Goal: Task Accomplishment & Management: Complete application form

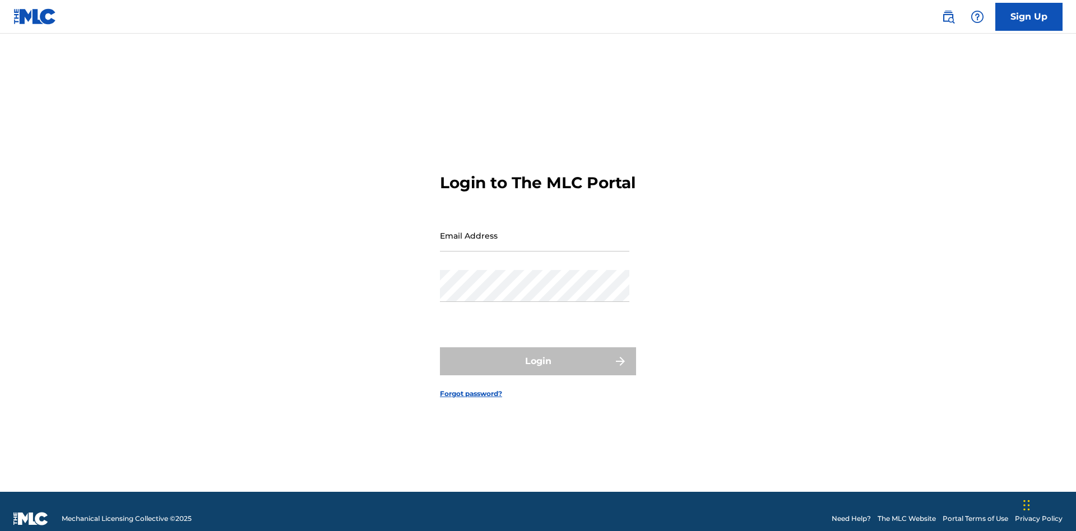
scroll to position [15, 0]
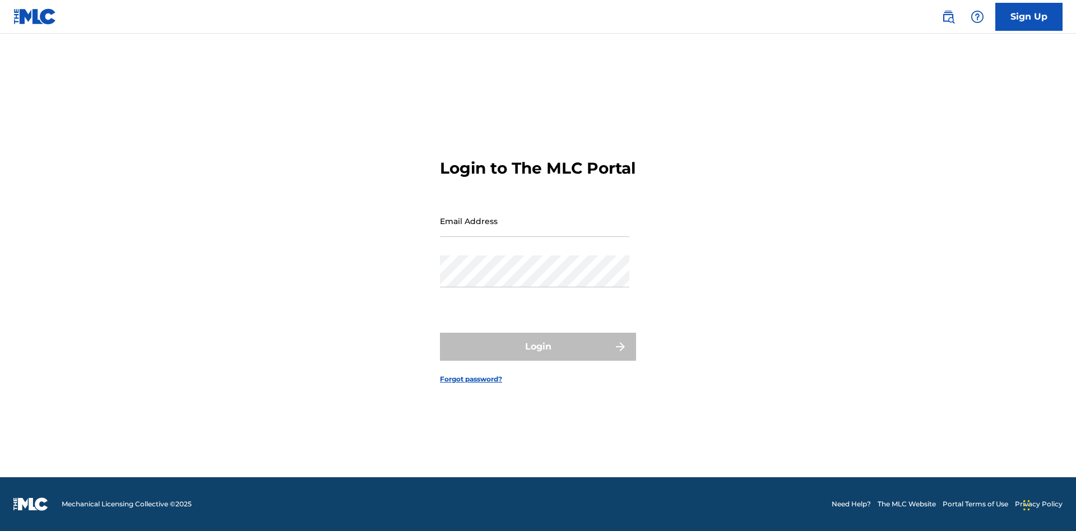
click at [535, 230] on input "Email Address" at bounding box center [534, 221] width 189 height 32
type input "[EMAIL_ADDRESS][DOMAIN_NAME]"
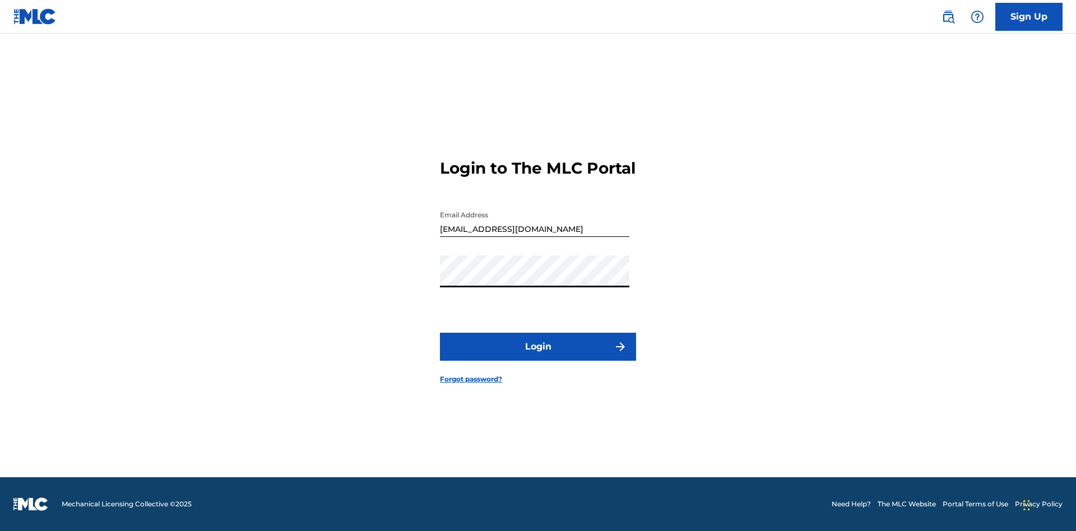
click at [538, 356] on button "Login" at bounding box center [538, 347] width 196 height 28
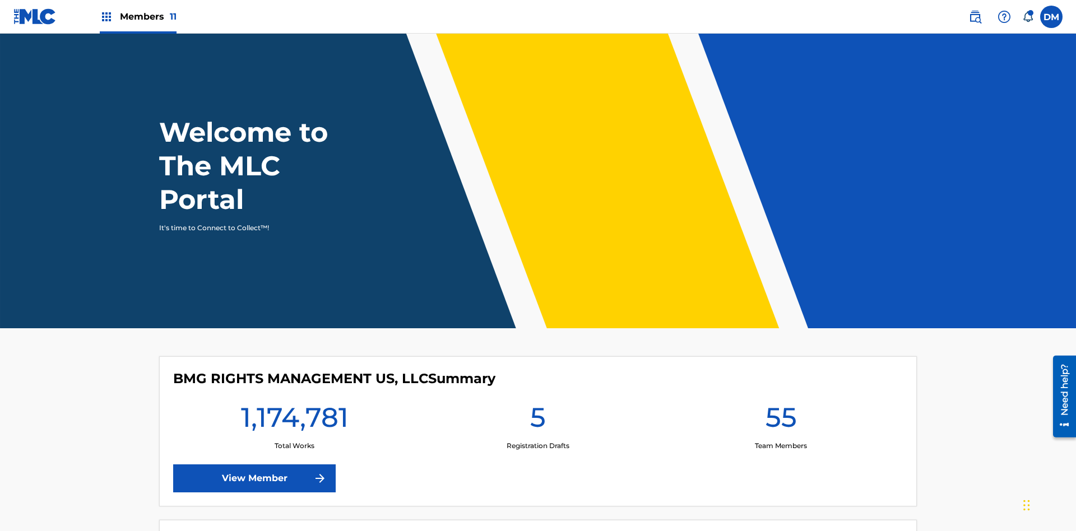
click at [1051, 16] on label at bounding box center [1051, 17] width 22 height 22
click at [1051, 17] on input "[PERSON_NAME] [PERSON_NAME] [PERSON_NAME][EMAIL_ADDRESS][DOMAIN_NAME] Notificat…" at bounding box center [1051, 17] width 0 height 0
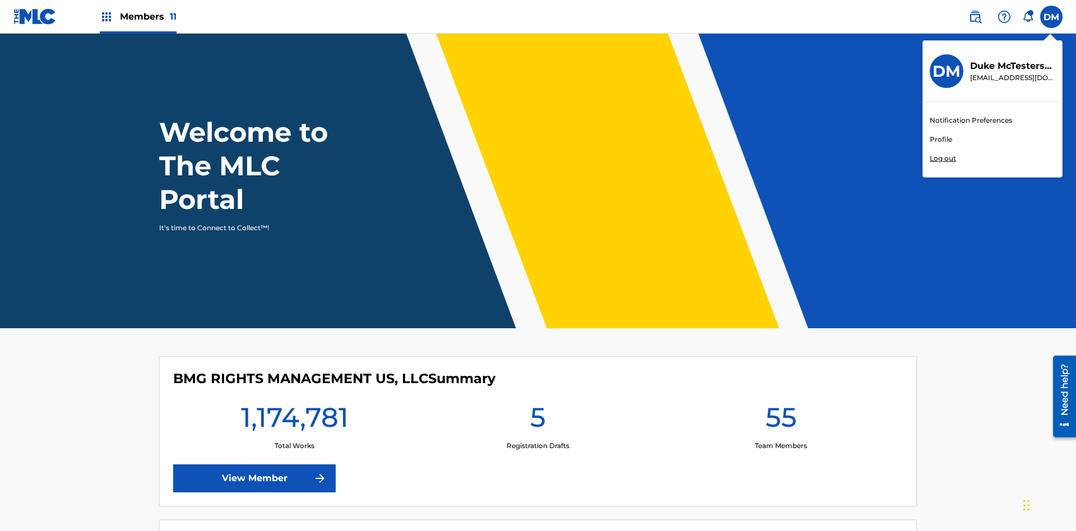
scroll to position [67, 0]
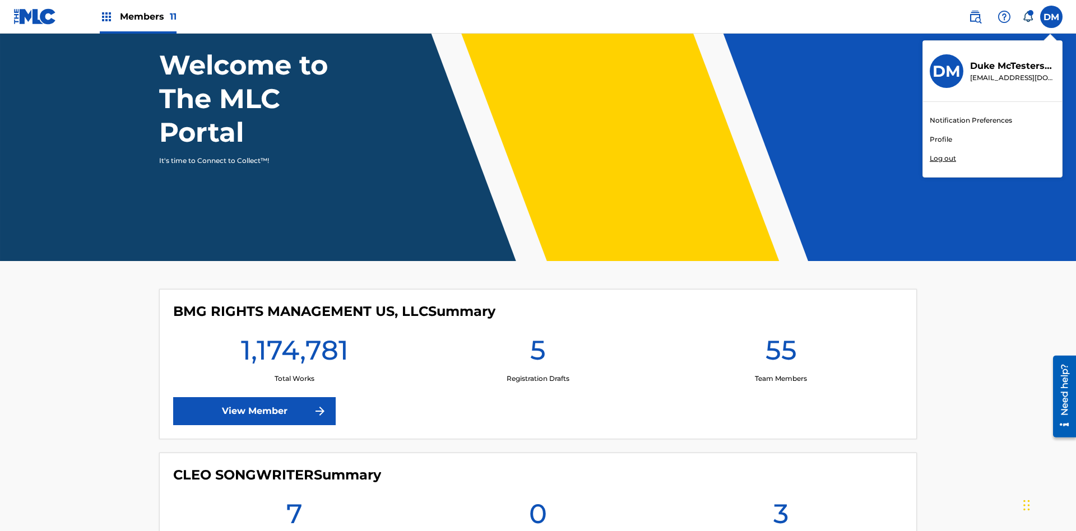
click at [940, 140] on link "Profile" at bounding box center [941, 139] width 22 height 10
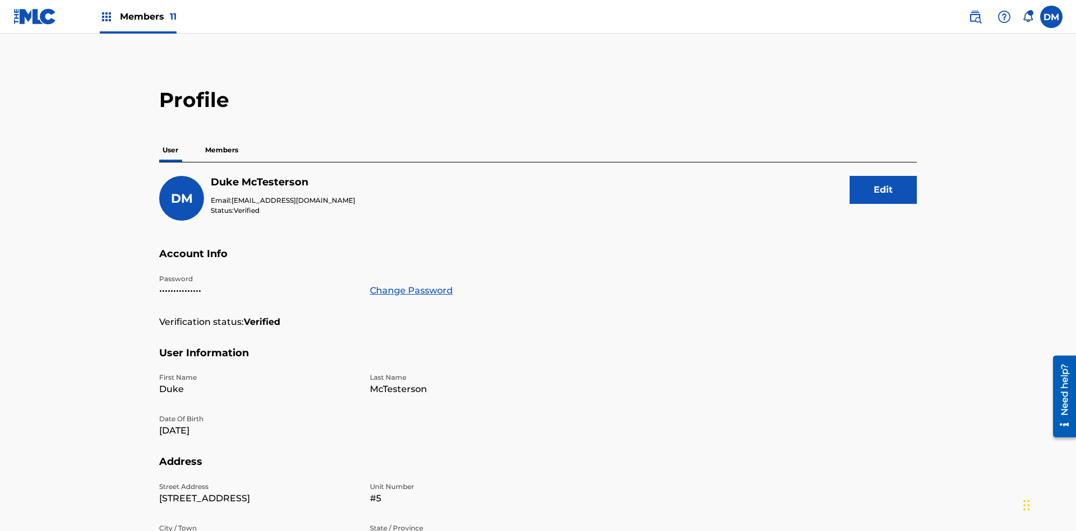
scroll to position [71, 0]
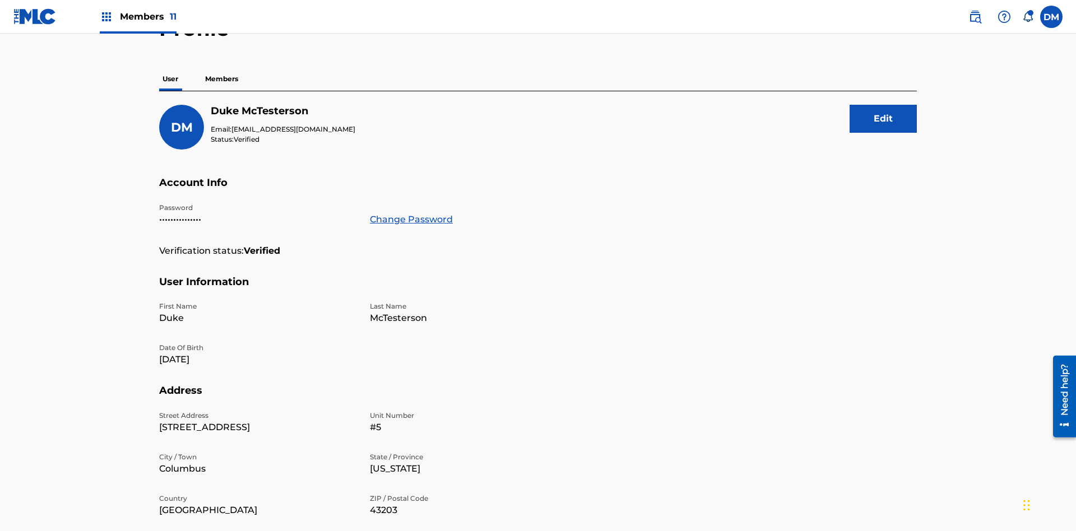
click at [222, 79] on p "Members" at bounding box center [222, 79] width 40 height 24
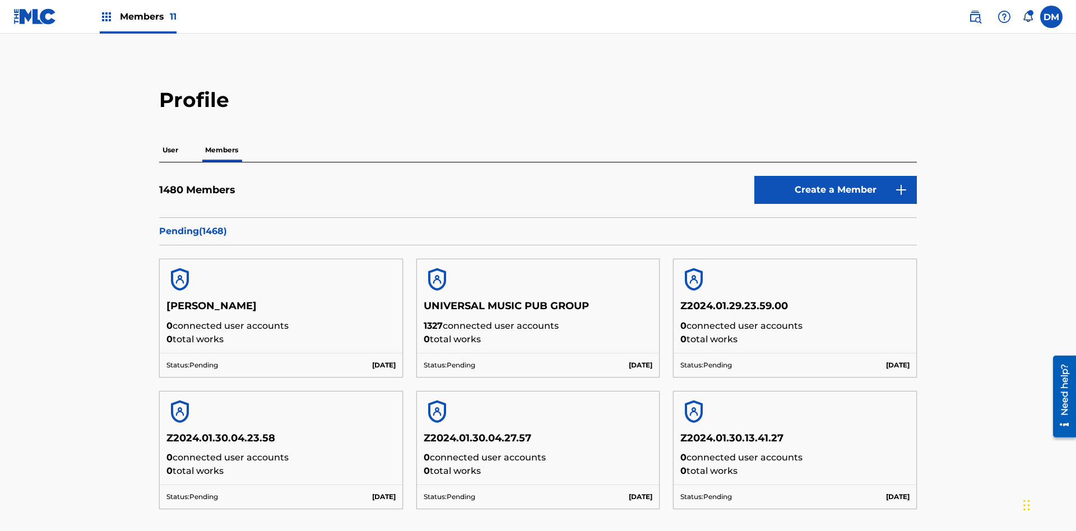
scroll to position [109, 0]
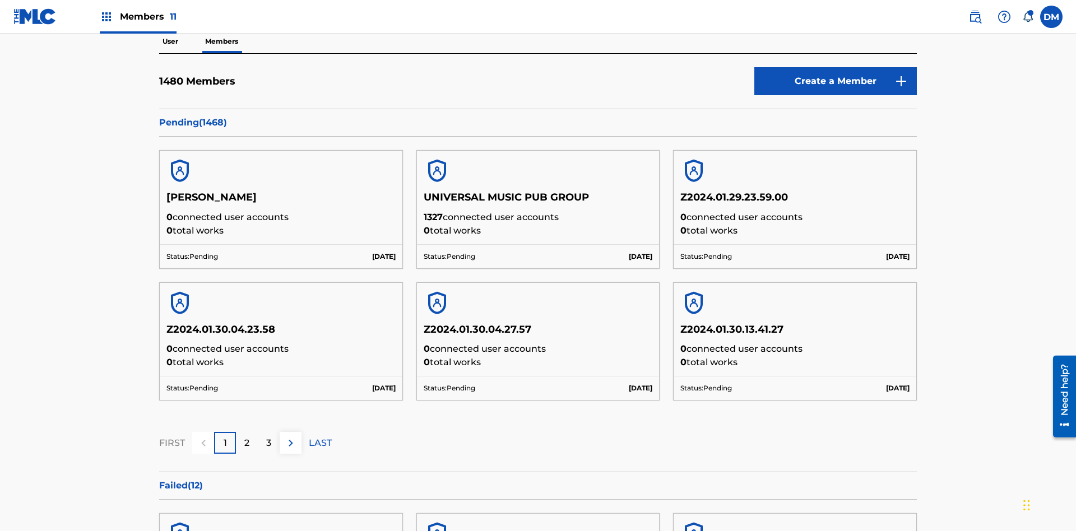
click at [835, 81] on link "Create a Member" at bounding box center [835, 81] width 162 height 28
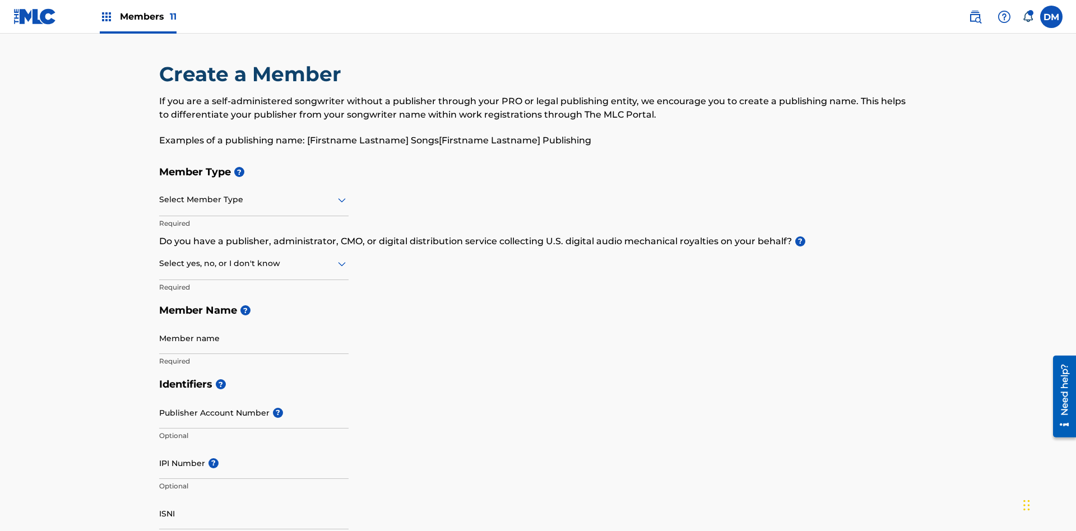
scroll to position [127, 0]
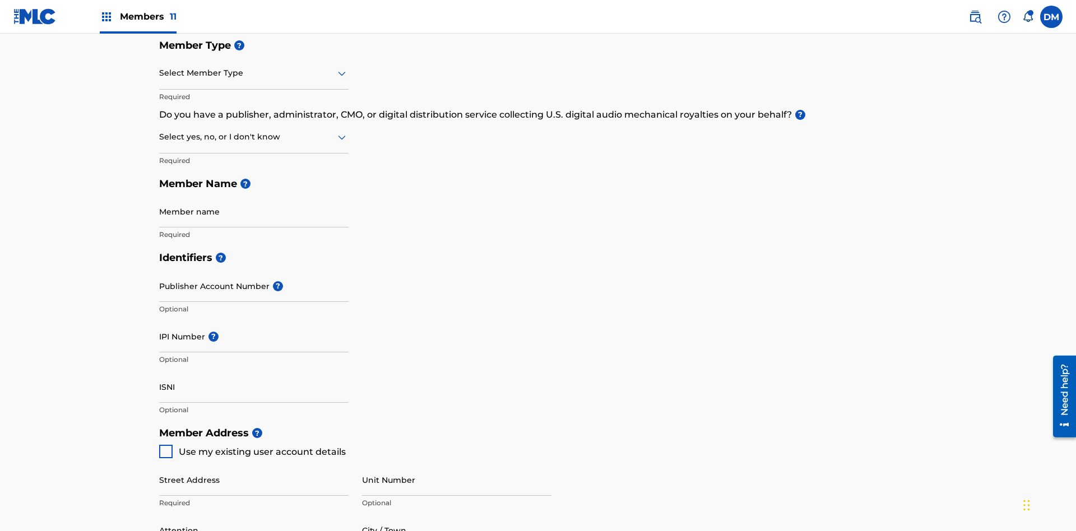
click at [160, 73] on input "text" at bounding box center [160, 73] width 2 height 12
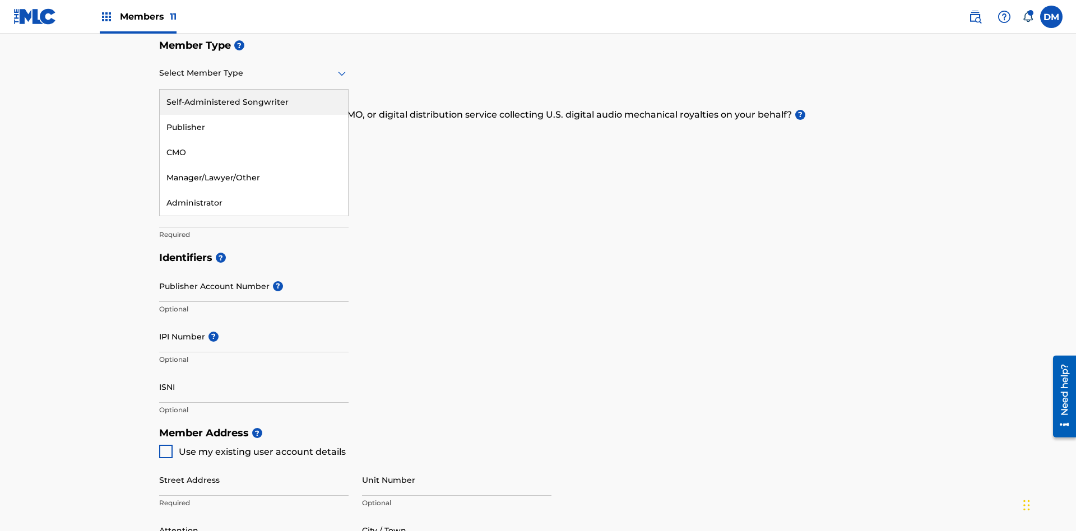
click at [254, 127] on div "Publisher" at bounding box center [254, 127] width 188 height 25
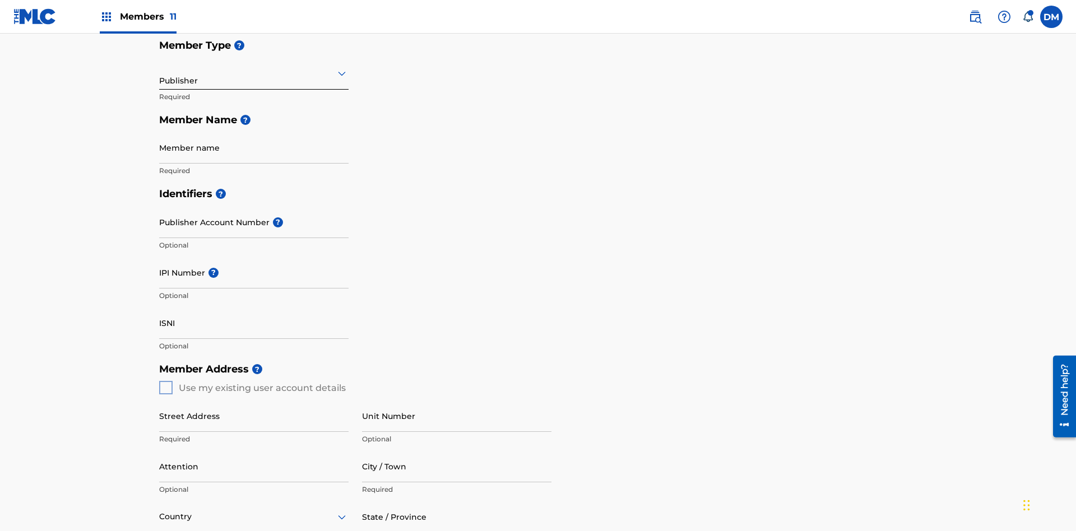
click at [160, 73] on input "text" at bounding box center [160, 73] width 2 height 12
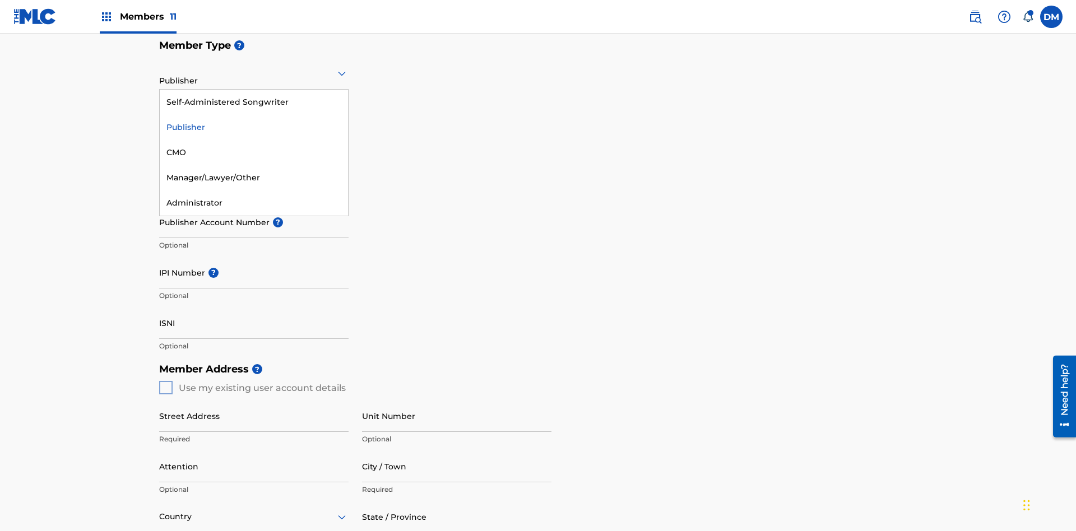
click at [254, 152] on div "CMO" at bounding box center [254, 152] width 188 height 25
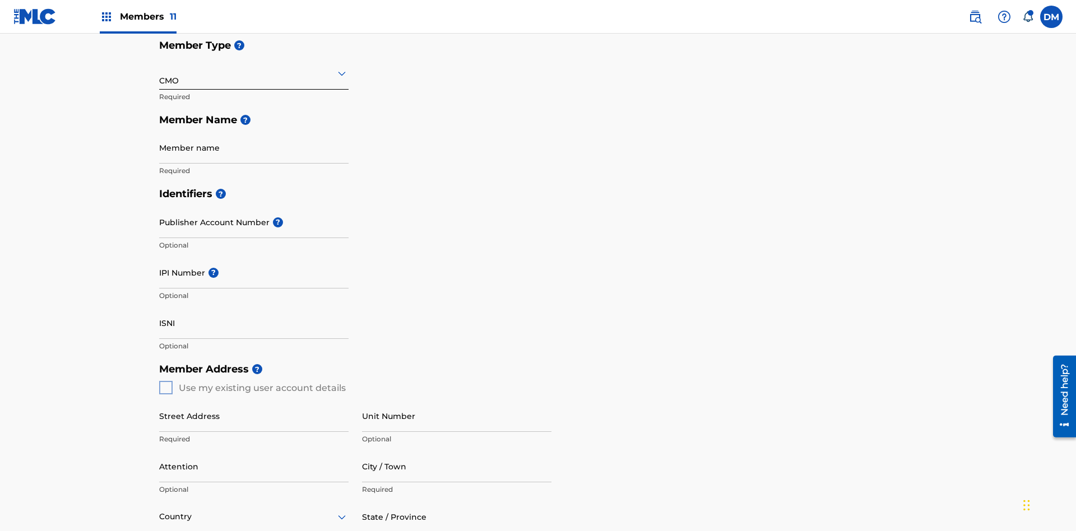
click at [160, 73] on input "text" at bounding box center [160, 73] width 2 height 12
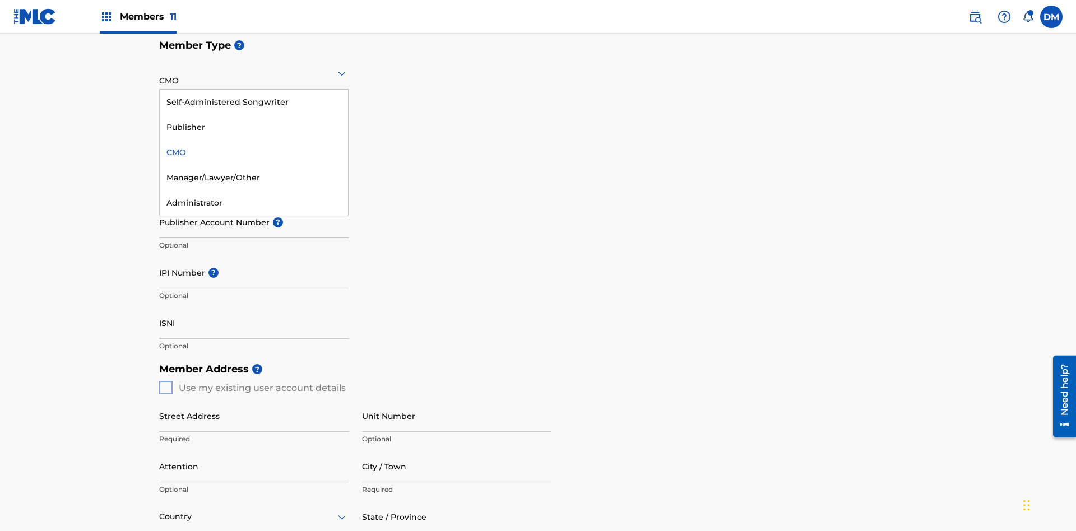
click at [254, 102] on div "Self-Administered Songwriter" at bounding box center [254, 102] width 188 height 25
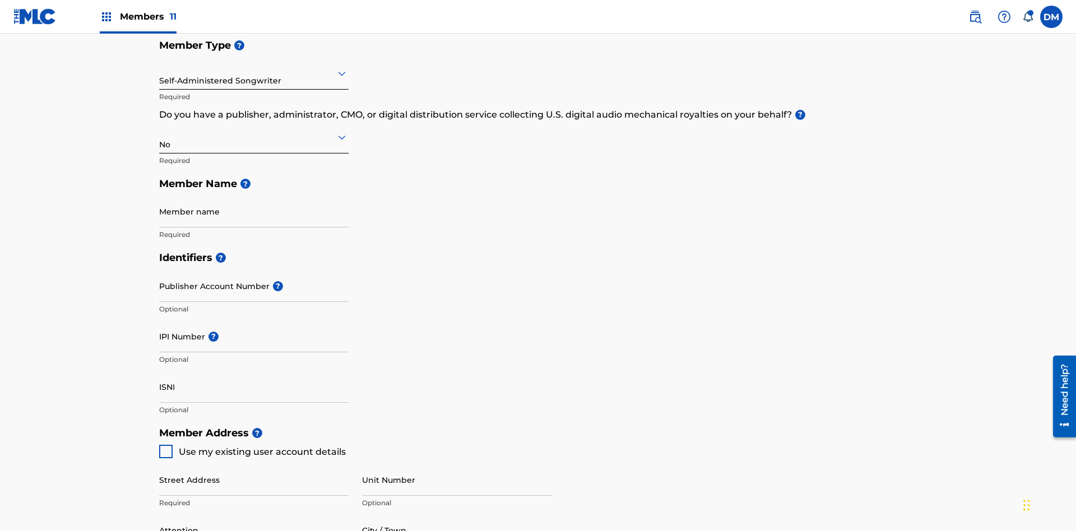
click at [160, 73] on input "text" at bounding box center [160, 73] width 2 height 12
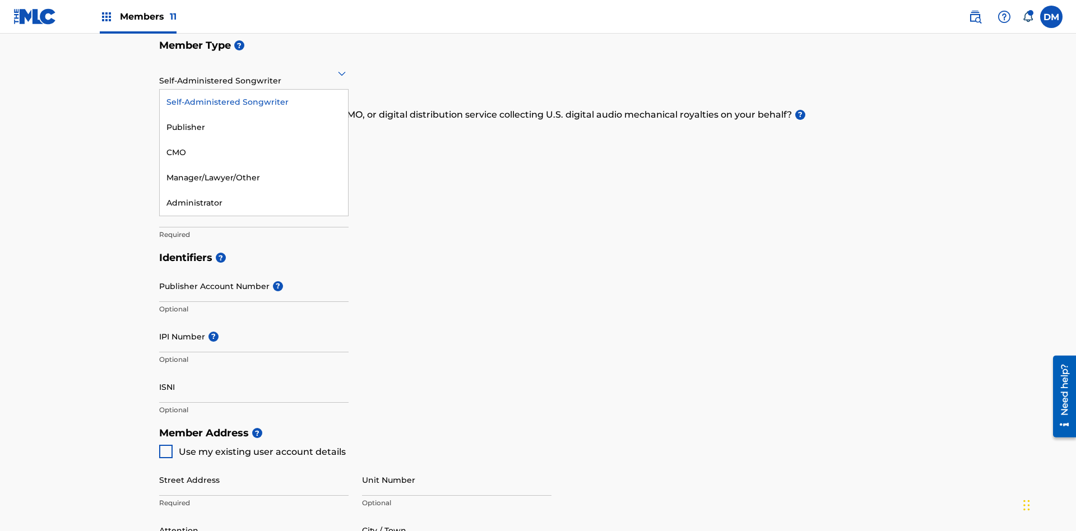
click at [254, 178] on div "Manager/Lawyer/Other" at bounding box center [254, 177] width 188 height 25
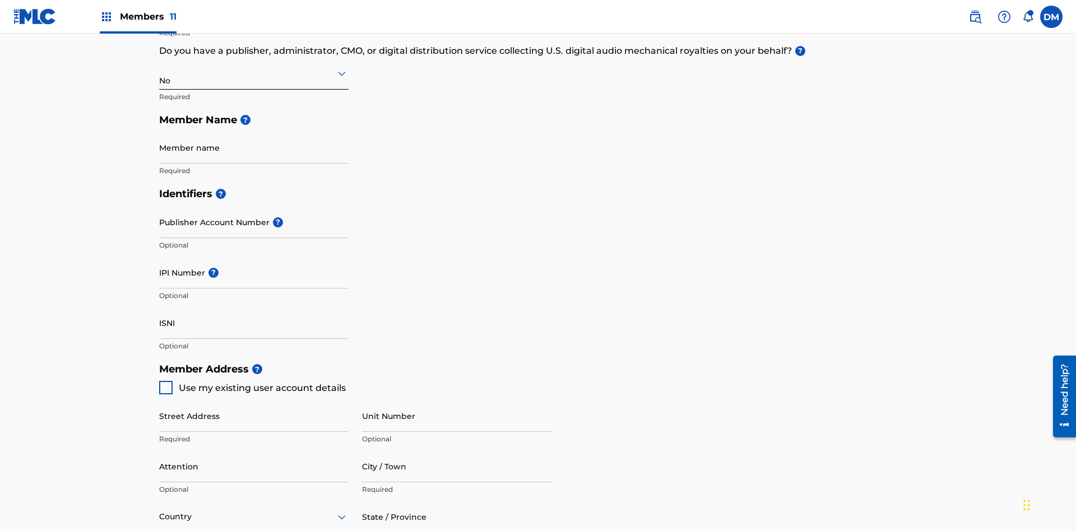
scroll to position [504, 0]
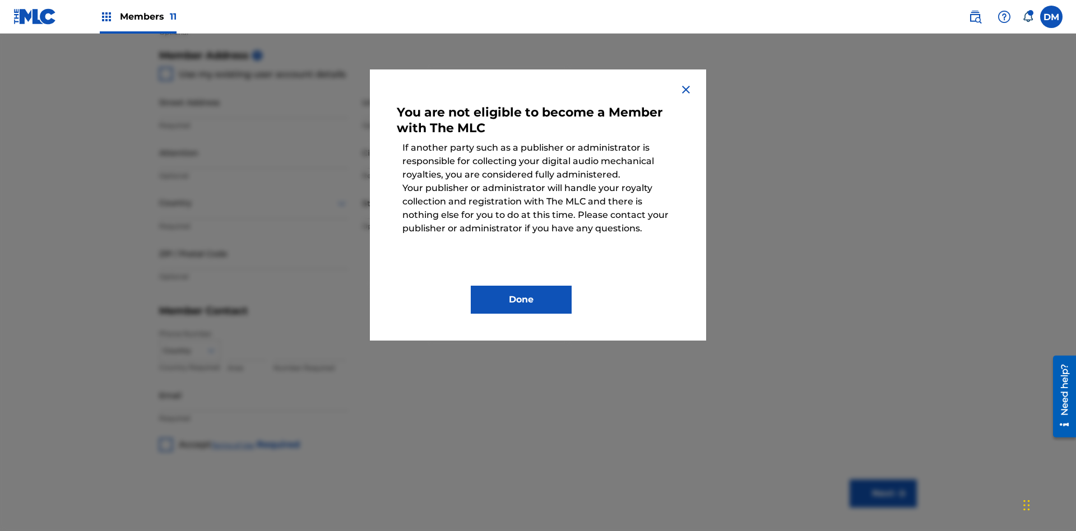
click at [521, 300] on button "Done" at bounding box center [521, 300] width 101 height 28
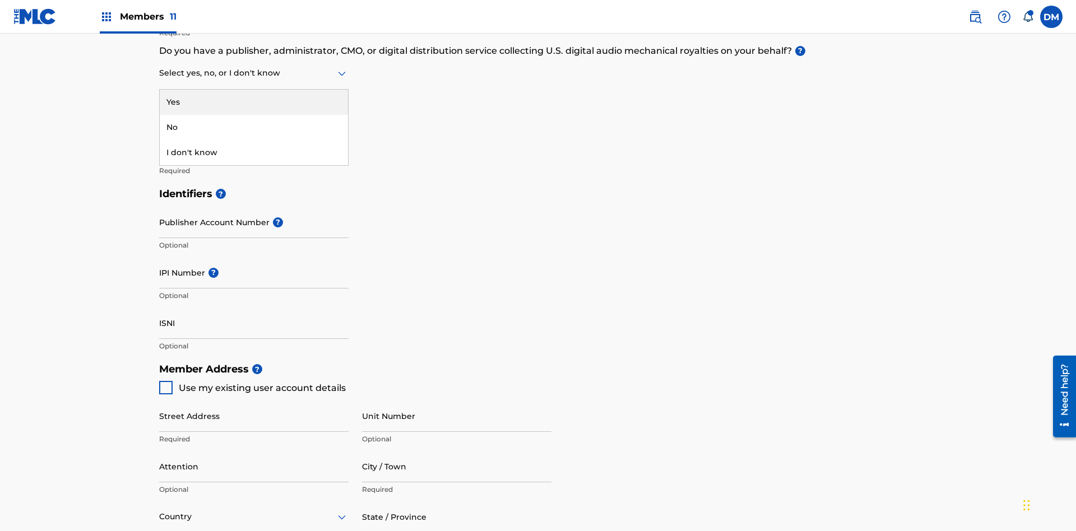
click at [254, 152] on div "I don't know" at bounding box center [254, 152] width 188 height 25
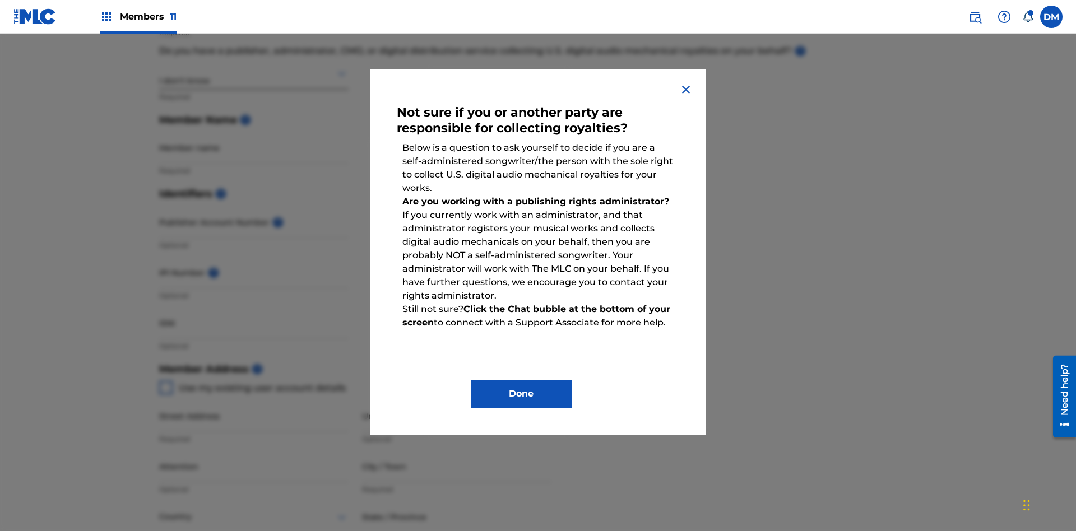
click at [521, 394] on button "Done" at bounding box center [521, 394] width 101 height 28
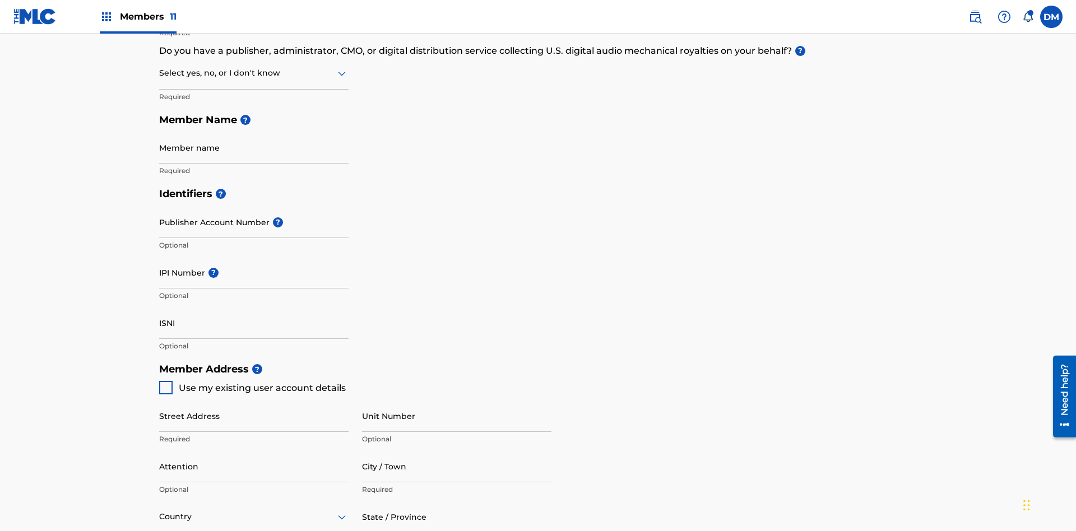
click at [160, 73] on input "text" at bounding box center [160, 73] width 2 height 12
click at [254, 127] on div "No" at bounding box center [254, 127] width 188 height 25
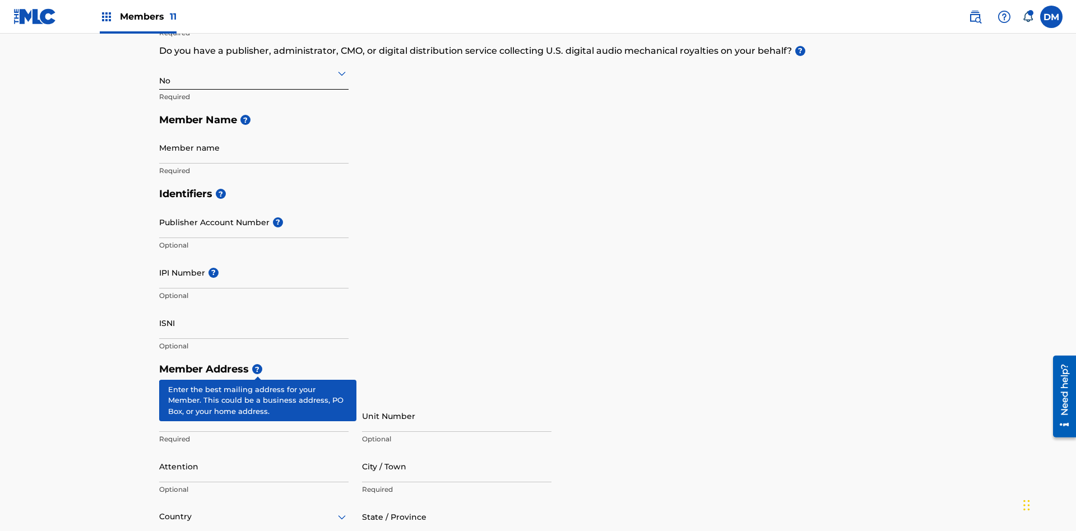
click at [254, 132] on input "Member name" at bounding box center [253, 148] width 189 height 32
type input "Z2025.08.22.04.28.09"
click at [254, 400] on input "Street Address" at bounding box center [253, 416] width 189 height 32
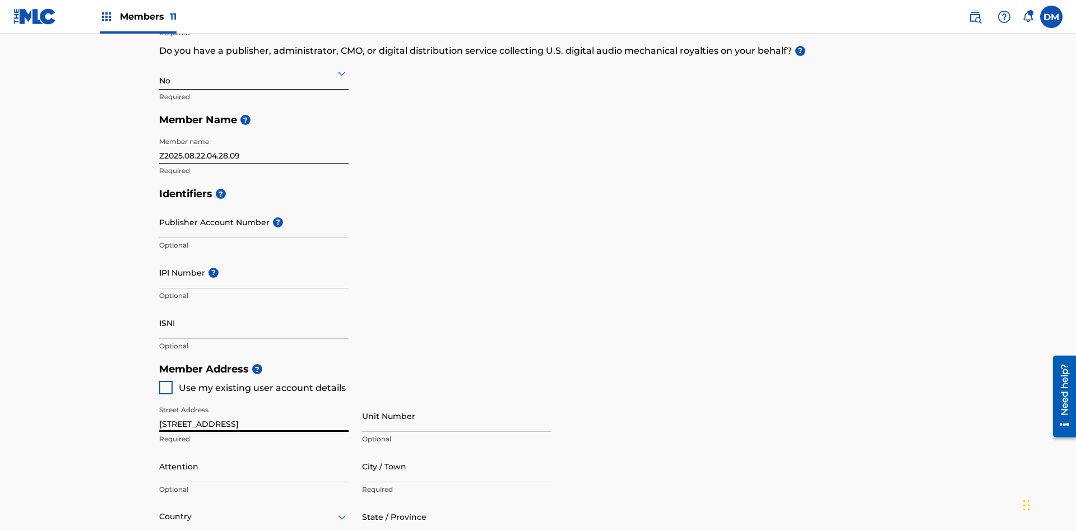
type input "[STREET_ADDRESS]"
click at [457, 400] on input "Unit Number" at bounding box center [456, 416] width 189 height 32
type input "Unit A"
click at [254, 450] on input "Attention" at bounding box center [253, 466] width 189 height 32
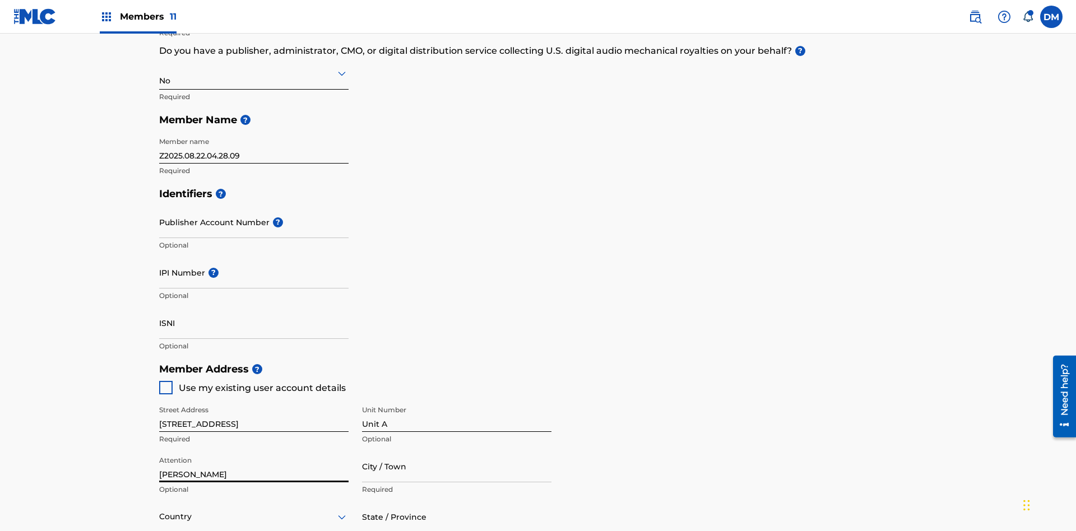
type input "[PERSON_NAME]"
click at [457, 450] on input "City / Town" at bounding box center [456, 466] width 189 height 32
type input "[GEOGRAPHIC_DATA]"
click at [160, 511] on input "text" at bounding box center [160, 517] width 2 height 12
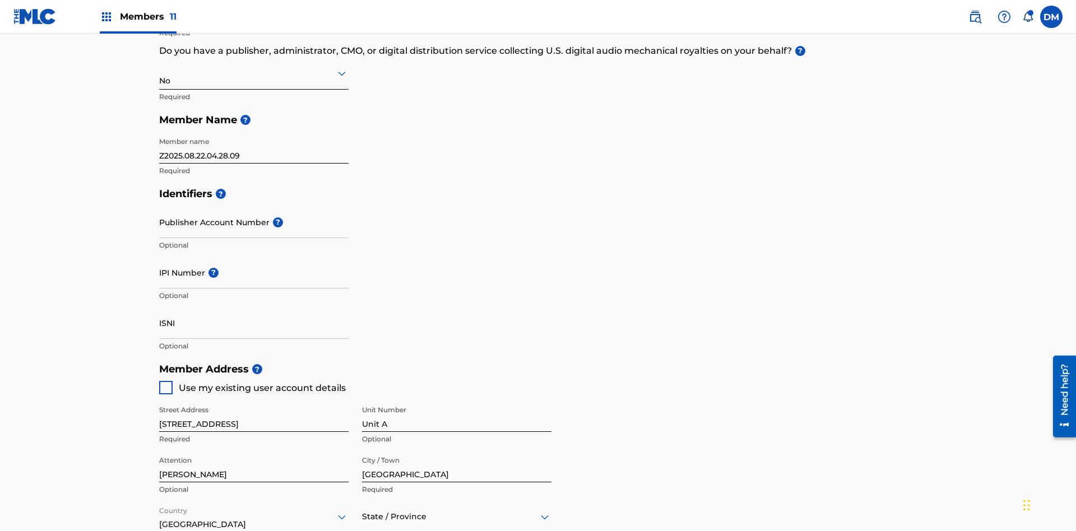
type input "43140"
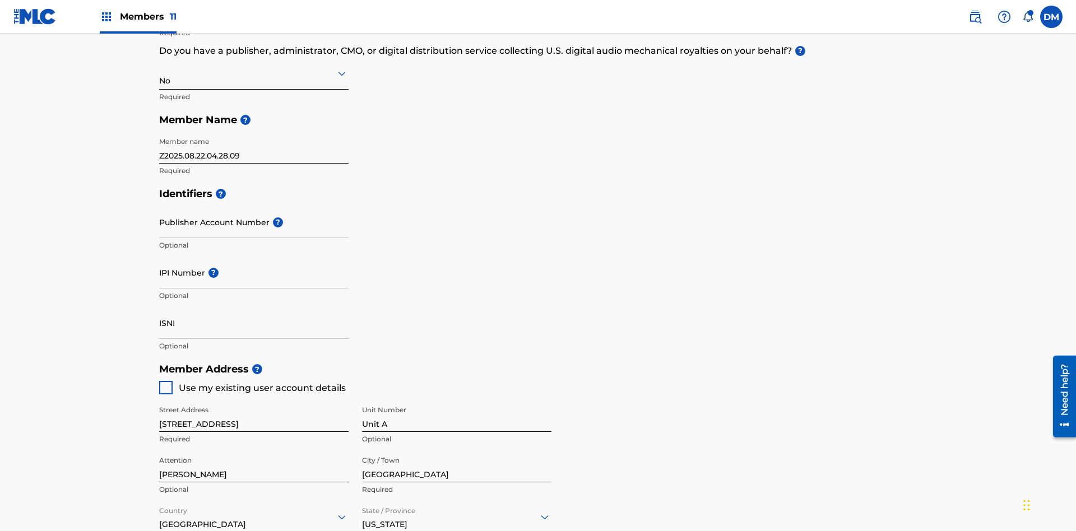
click at [254, 206] on input "Publisher Account Number ?" at bounding box center [253, 222] width 189 height 32
click at [254, 257] on input "IPI Number ?" at bounding box center [253, 273] width 189 height 32
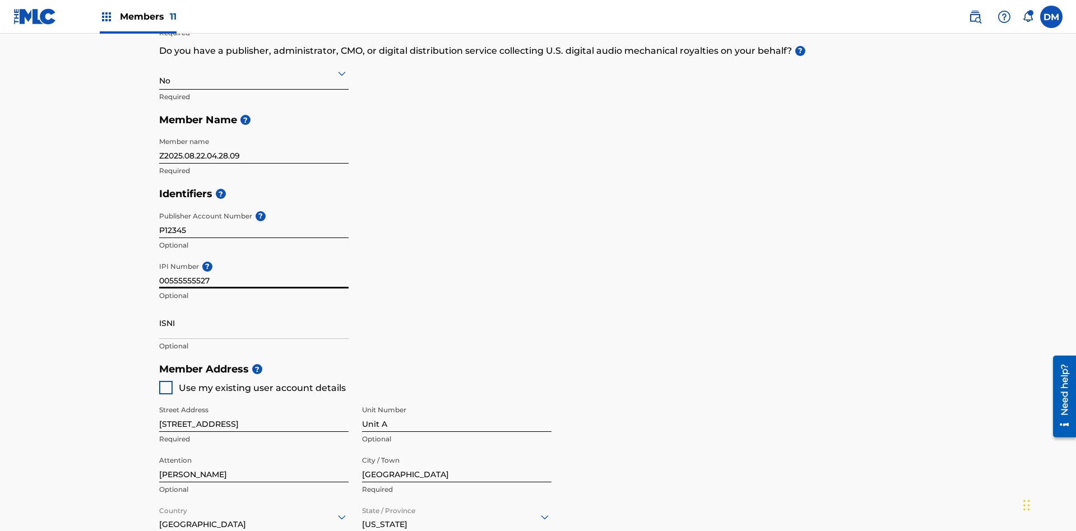
click at [254, 307] on input "ISNI" at bounding box center [253, 323] width 189 height 32
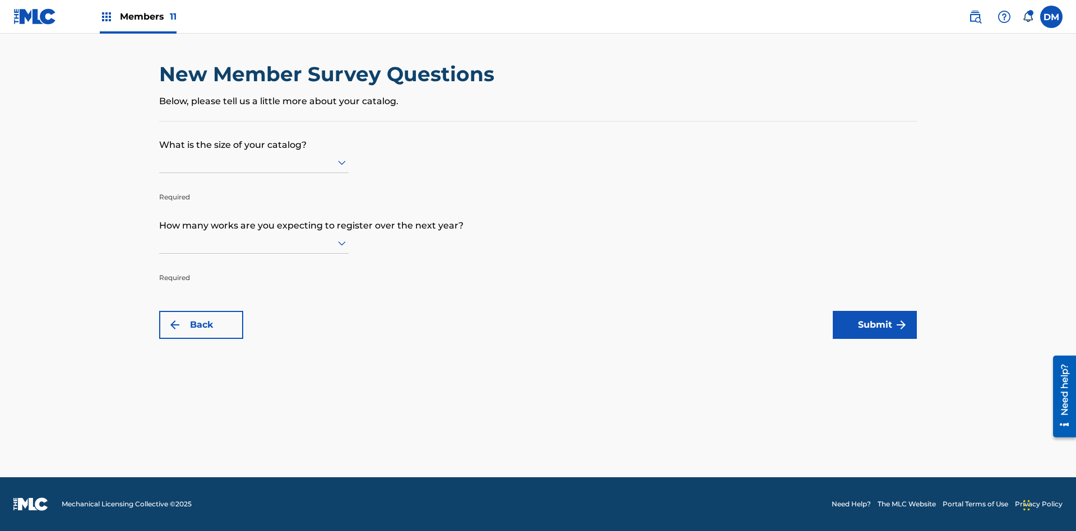
click at [160, 162] on input "text" at bounding box center [160, 162] width 2 height 12
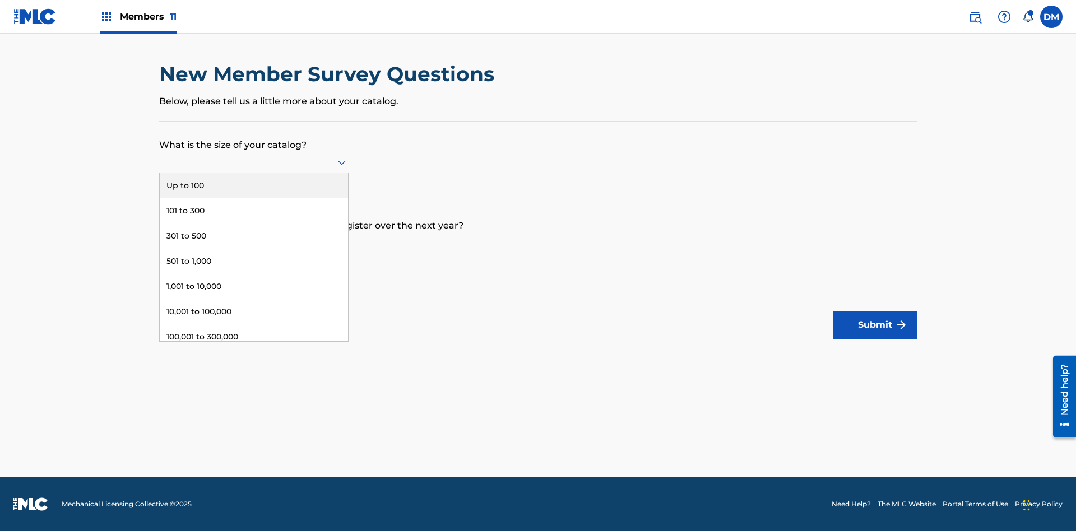
click at [254, 185] on div "Up to 100" at bounding box center [254, 185] width 188 height 25
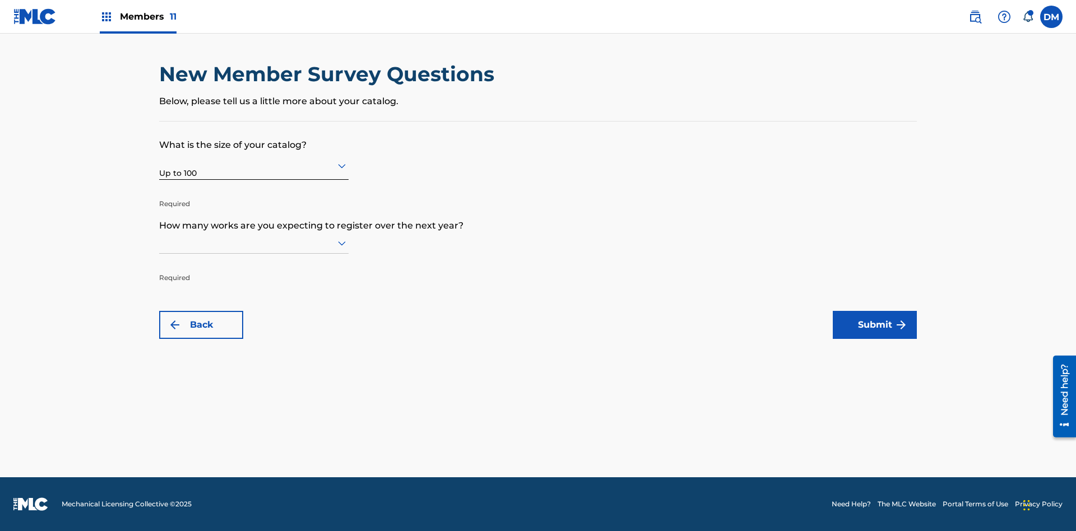
click at [160, 243] on input "text" at bounding box center [160, 243] width 2 height 12
click at [254, 392] on div "10,001 to 100,000" at bounding box center [254, 392] width 188 height 25
click at [875, 325] on button "Submit" at bounding box center [875, 325] width 84 height 28
